Goal: Transaction & Acquisition: Book appointment/travel/reservation

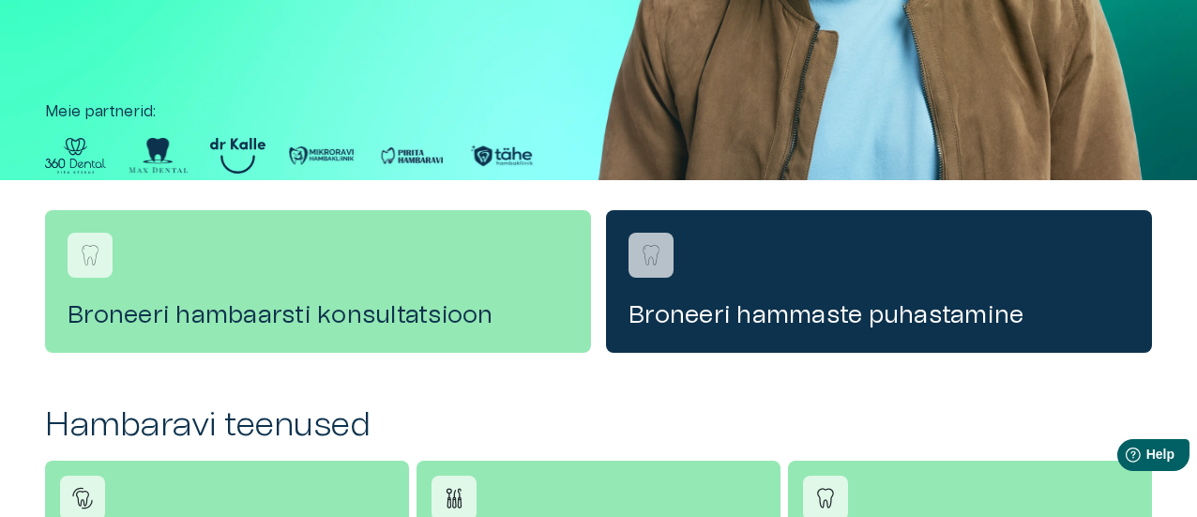
scroll to position [414, 0]
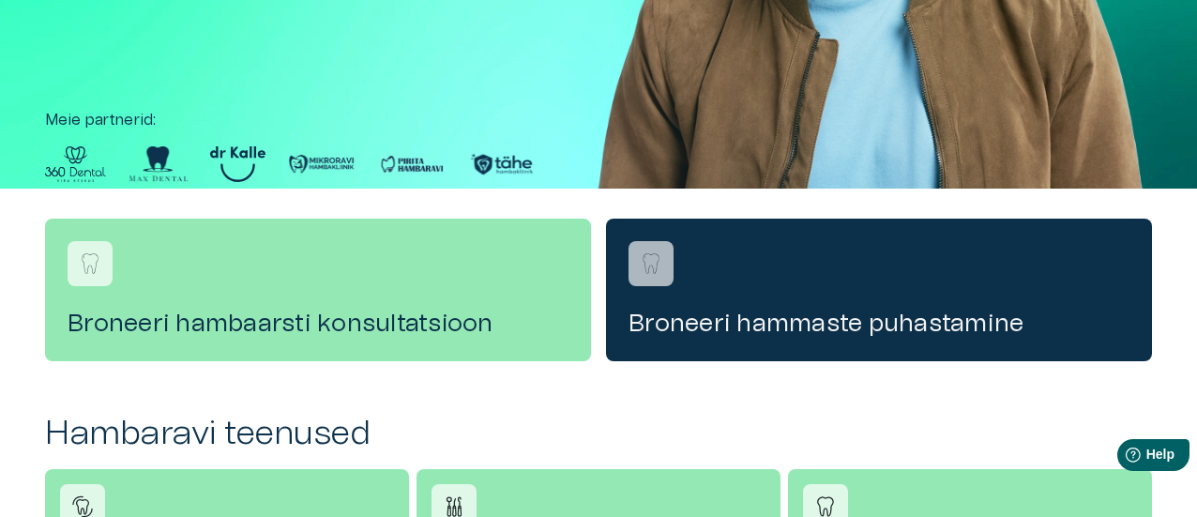
click at [722, 314] on h4 "Broneeri hammaste puhastamine" at bounding box center [879, 324] width 501 height 30
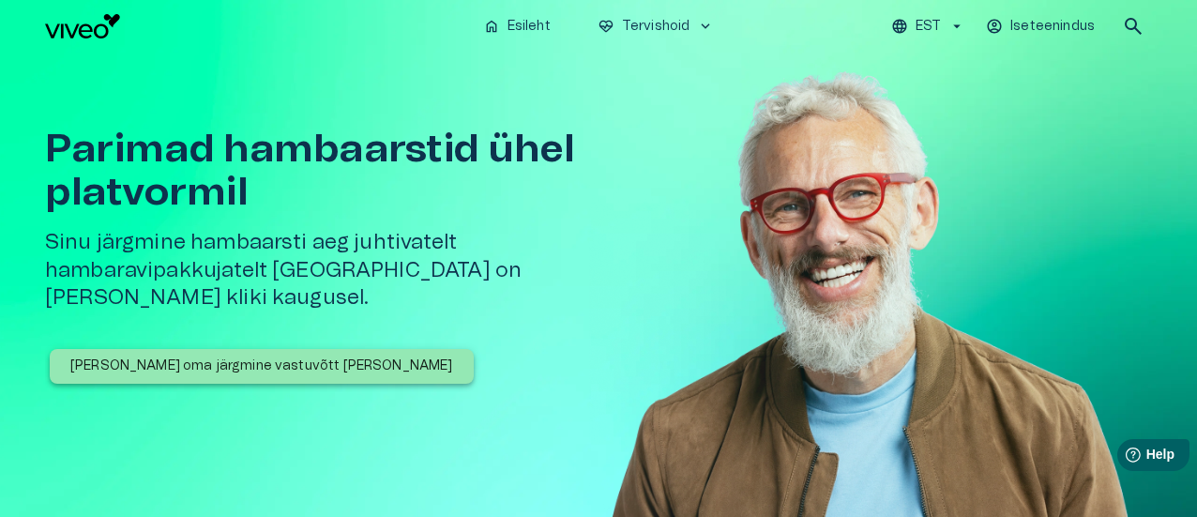
scroll to position [414, 0]
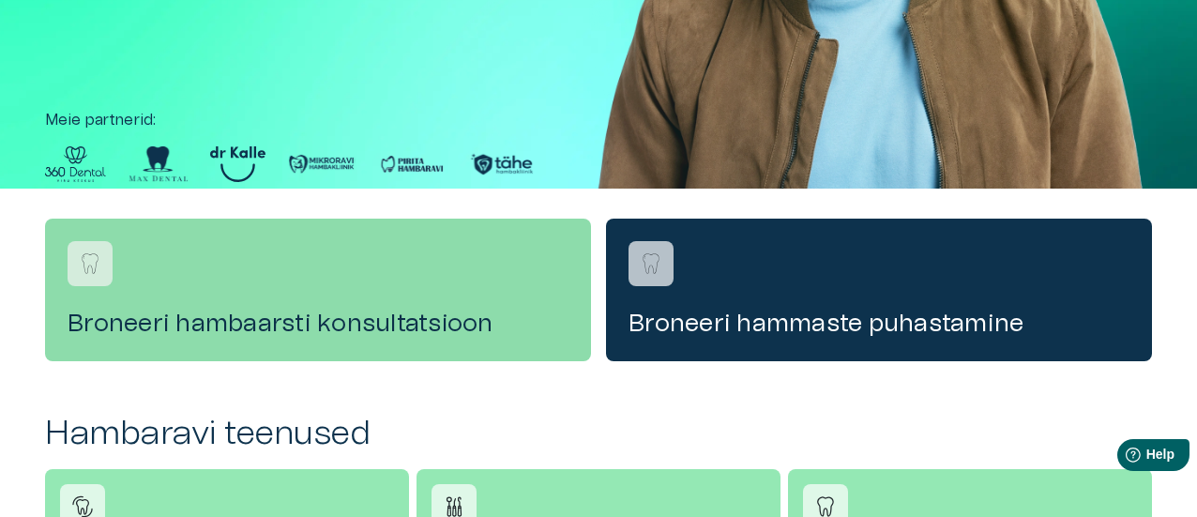
click at [364, 313] on h4 "Broneeri hambaarsti konsultatsioon" at bounding box center [318, 324] width 501 height 30
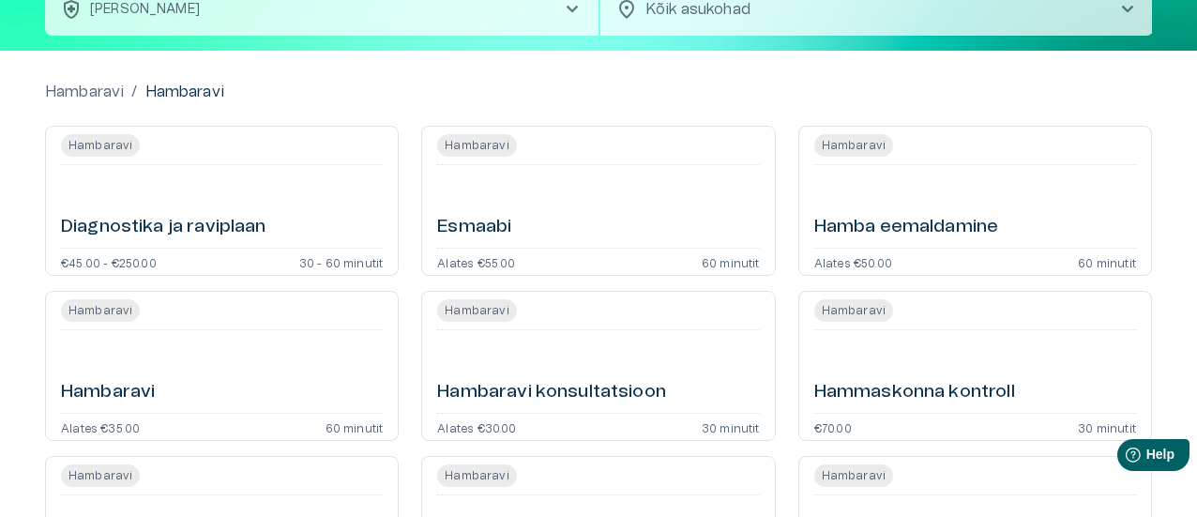
scroll to position [152, 0]
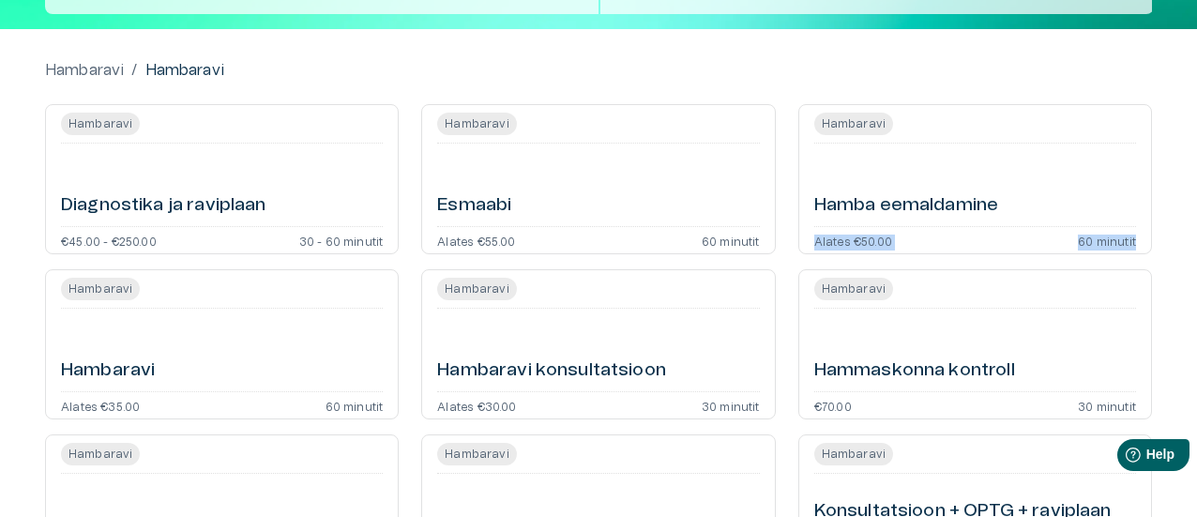
drag, startPoint x: 1195, startPoint y: 205, endPoint x: 1194, endPoint y: 239, distance: 33.8
click at [1194, 239] on div "Hambaravi / [PERSON_NAME] ja raviplaan €45.00 - €250.00 30 - 60 minutit [PERSON…" at bounding box center [598, 502] width 1197 height 946
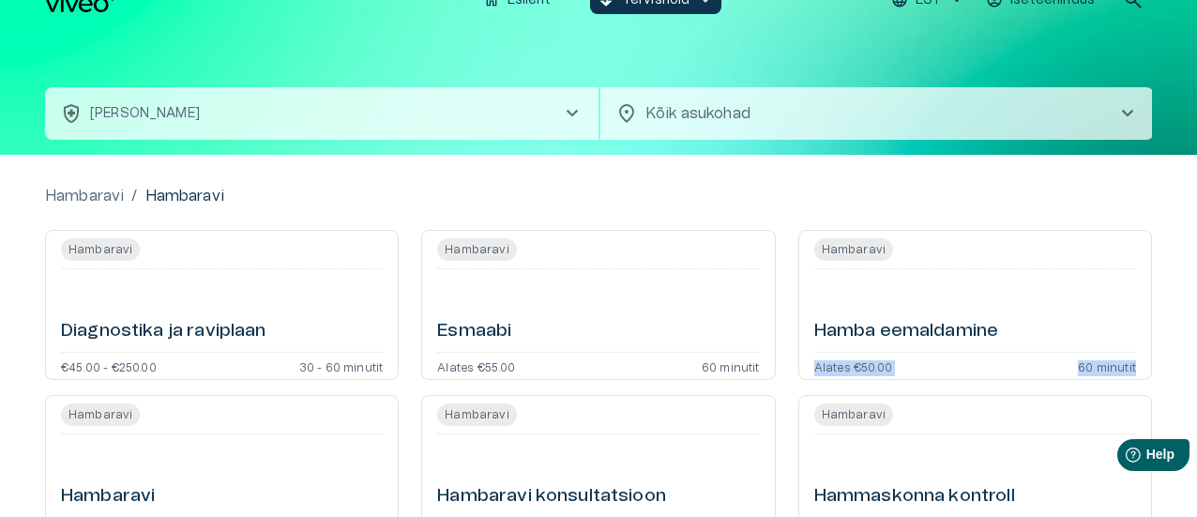
scroll to position [0, 0]
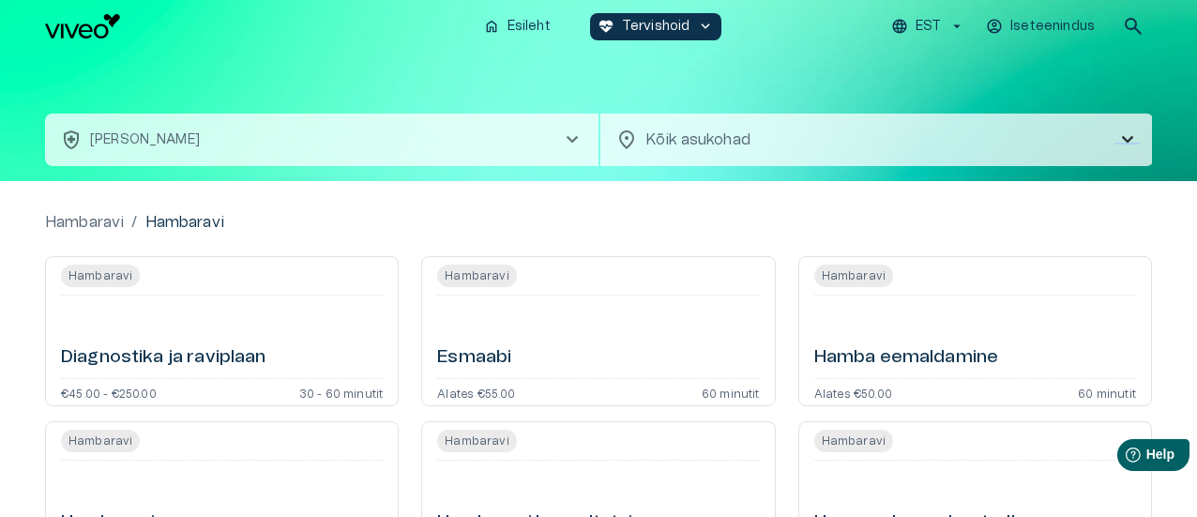
click at [1130, 143] on span "chevron_right" at bounding box center [1127, 140] width 23 height 23
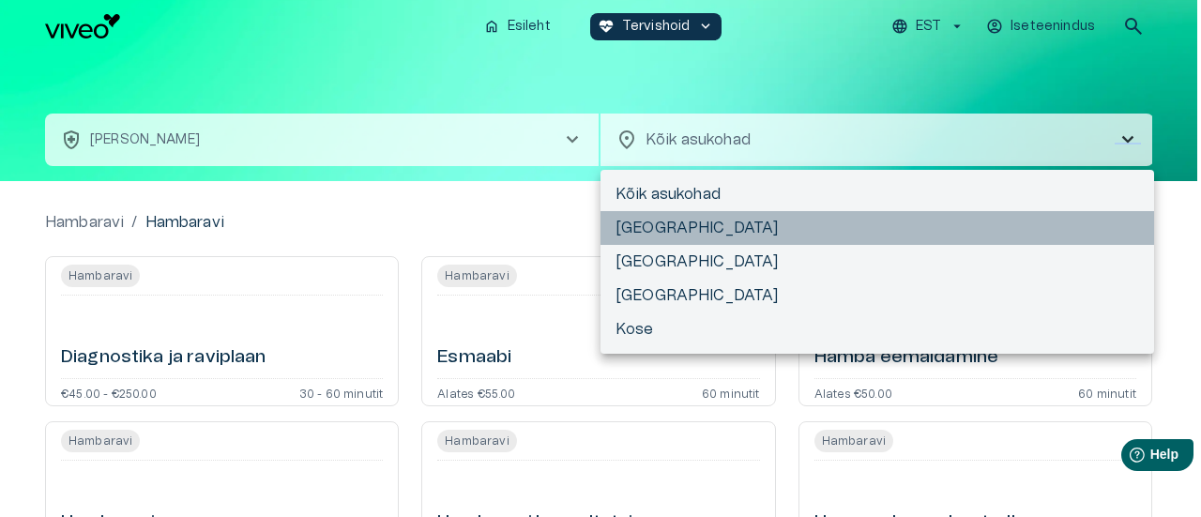
click at [675, 230] on li "[GEOGRAPHIC_DATA]" at bounding box center [877, 228] width 554 height 34
type input "**********"
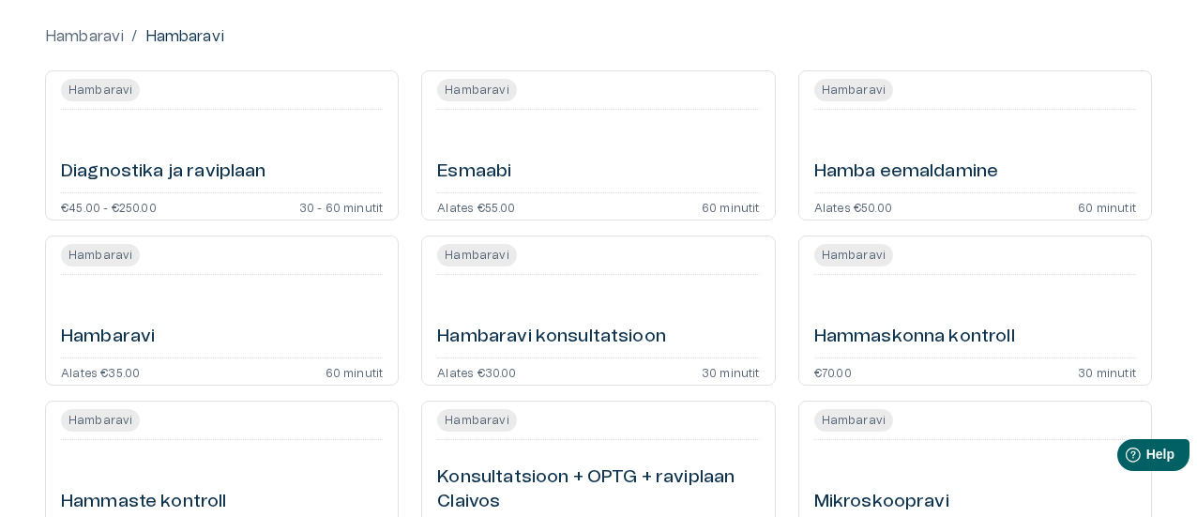
scroll to position [180, 0]
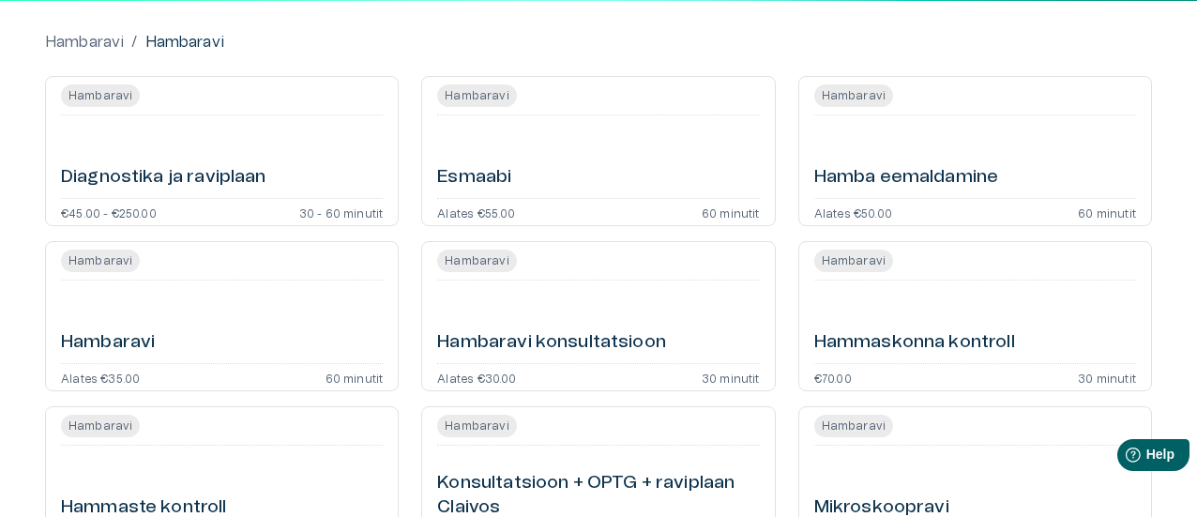
click at [910, 175] on h6 "Hamba eemaldamine" at bounding box center [906, 177] width 185 height 25
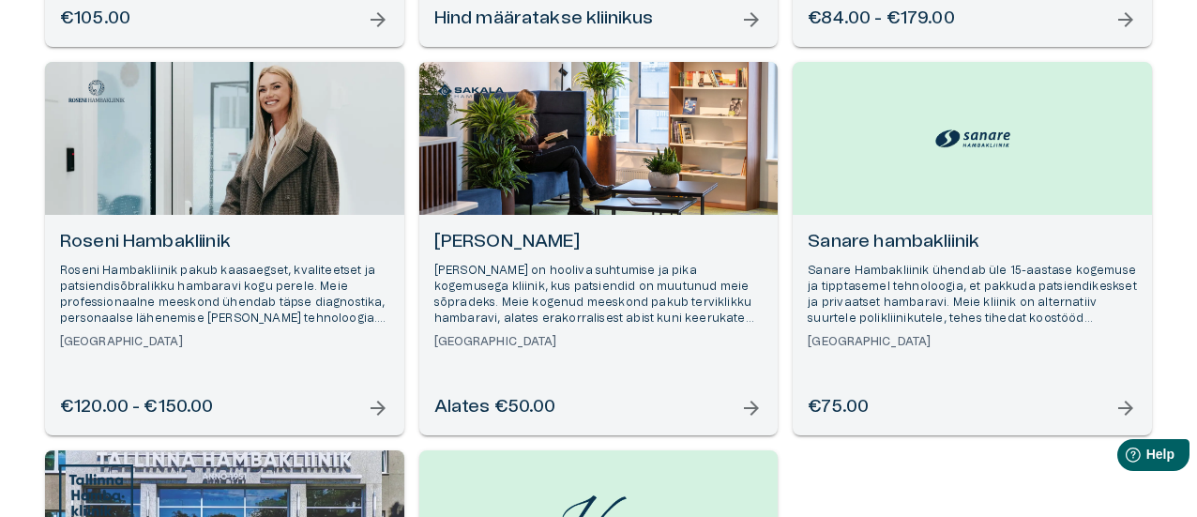
scroll to position [617, 0]
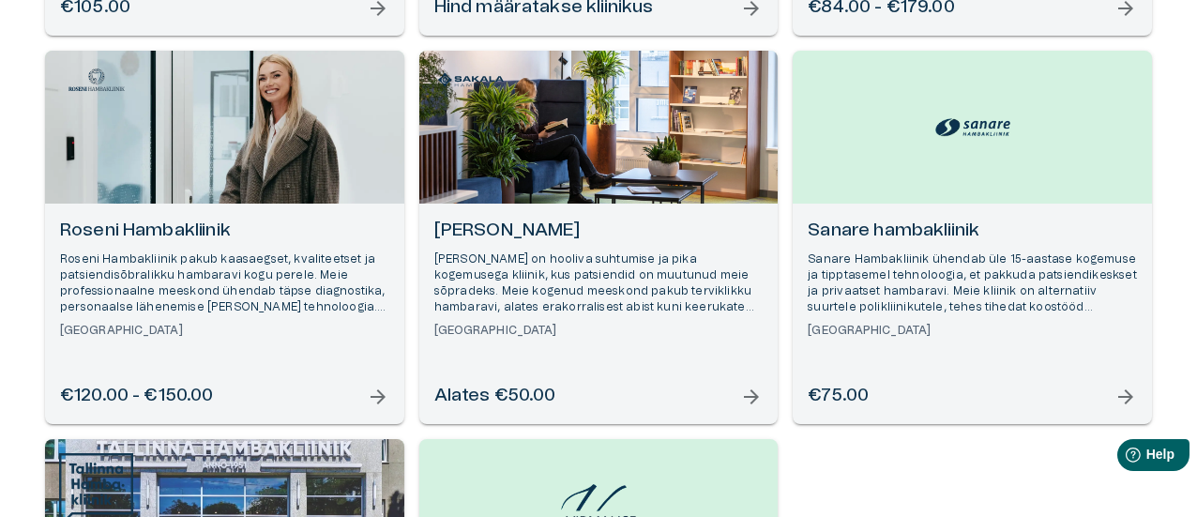
click at [749, 392] on span "arrow_forward" at bounding box center [751, 397] width 23 height 23
